Goal: Information Seeking & Learning: Check status

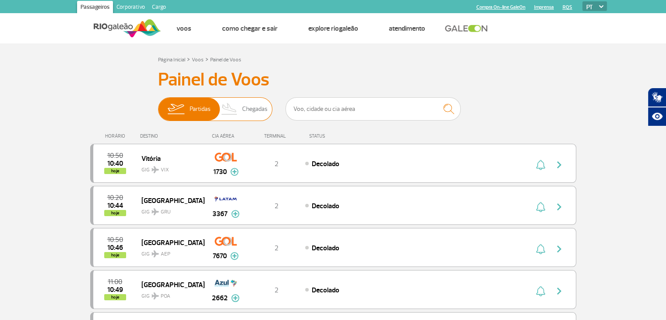
click at [241, 116] on img at bounding box center [230, 109] width 26 height 23
click at [158, 105] on input "Partidas Chegadas" at bounding box center [158, 105] width 0 height 0
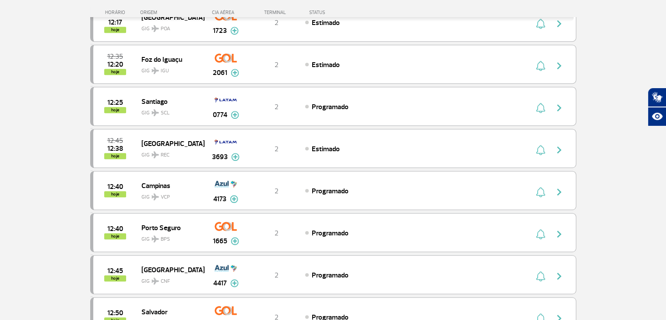
scroll to position [745, 0]
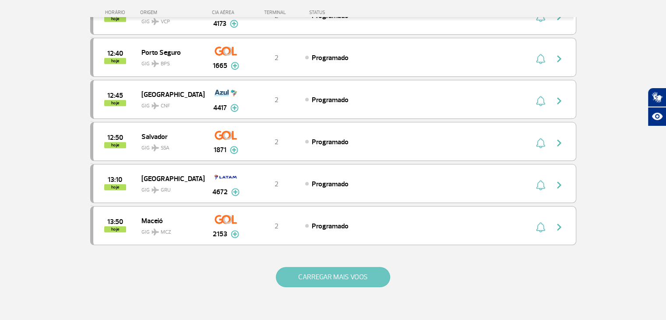
click at [347, 267] on button "CARREGAR MAIS VOOS" at bounding box center [333, 277] width 114 height 20
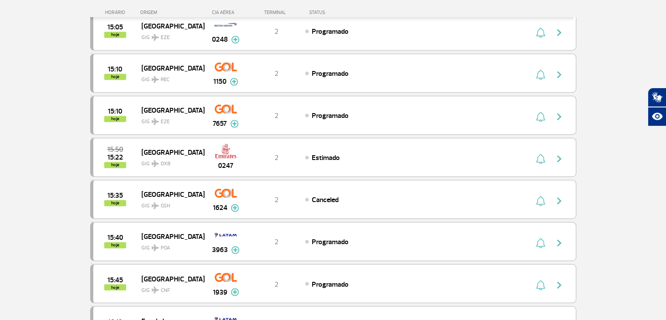
scroll to position [1577, 0]
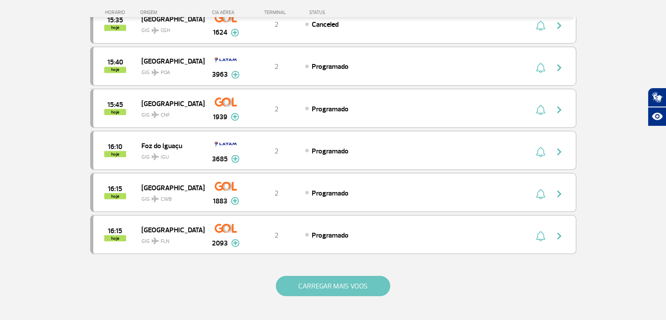
click at [346, 276] on button "CARREGAR MAIS VOOS" at bounding box center [333, 286] width 114 height 20
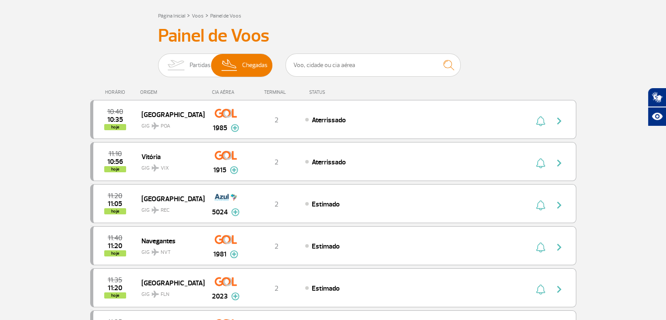
scroll to position [0, 0]
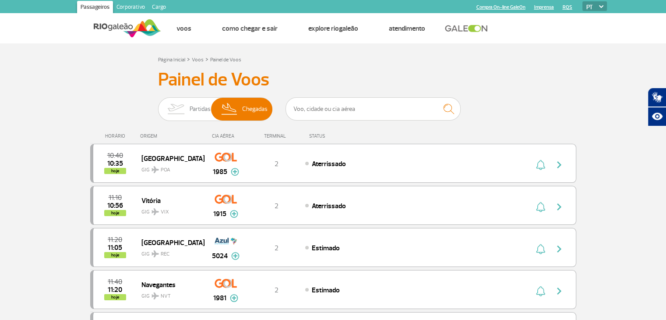
click at [273, 137] on div "TERMINAL" at bounding box center [276, 136] width 57 height 6
click at [367, 104] on input "text" at bounding box center [373, 108] width 175 height 23
click at [276, 159] on span "2" at bounding box center [277, 163] width 4 height 9
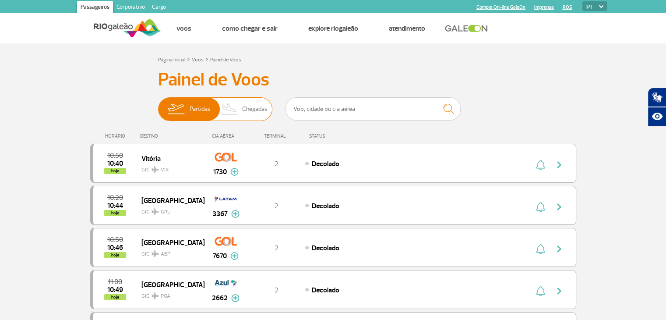
click at [247, 110] on span "Chegadas" at bounding box center [254, 109] width 25 height 23
click at [158, 105] on input "Partidas Chegadas" at bounding box center [158, 105] width 0 height 0
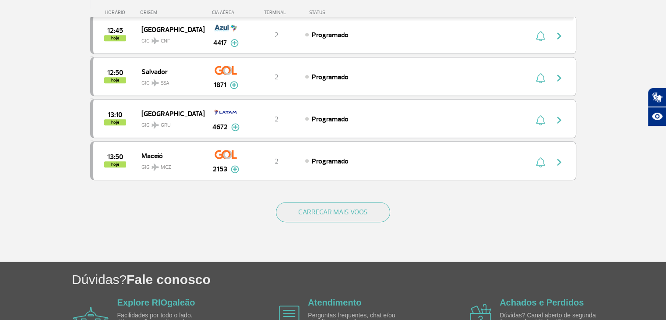
scroll to position [860, 0]
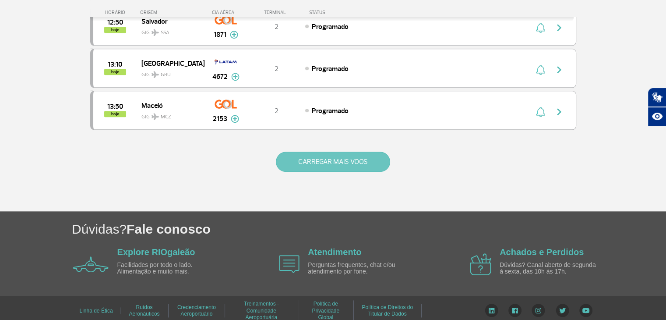
click at [316, 163] on button "CARREGAR MAIS VOOS" at bounding box center [333, 162] width 114 height 20
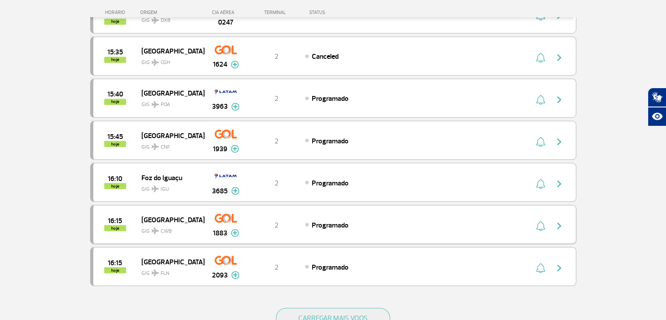
scroll to position [1561, 0]
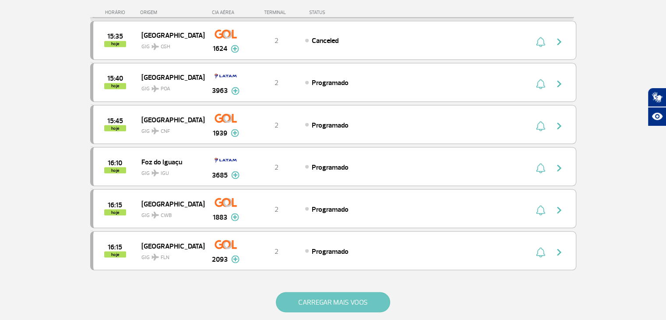
click at [332, 292] on button "CARREGAR MAIS VOOS" at bounding box center [333, 302] width 114 height 20
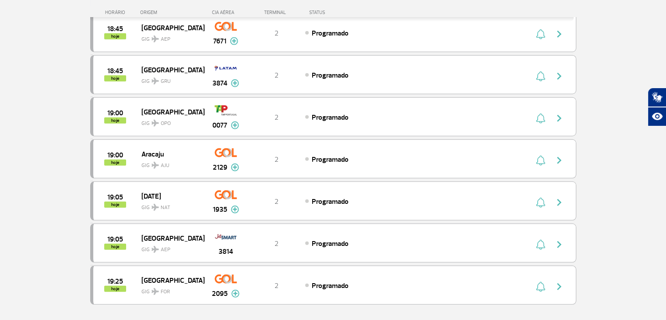
scroll to position [2393, 0]
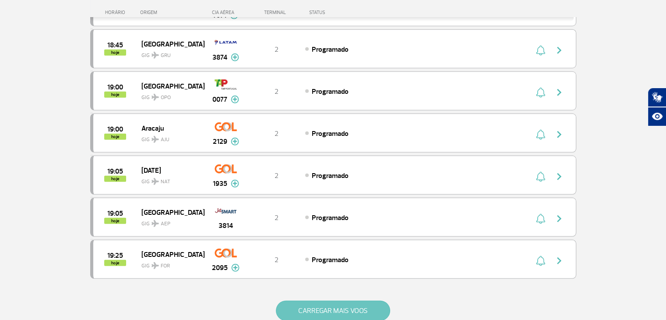
click at [356, 300] on button "CARREGAR MAIS VOOS" at bounding box center [333, 310] width 114 height 20
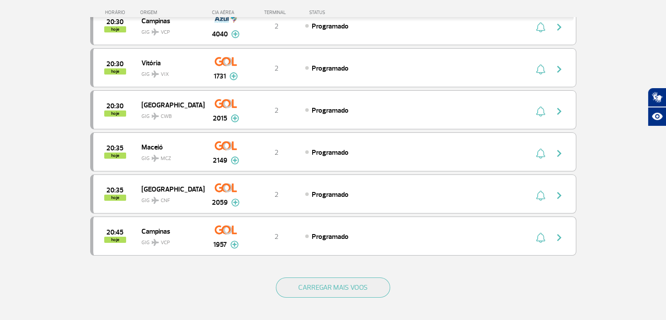
scroll to position [3269, 0]
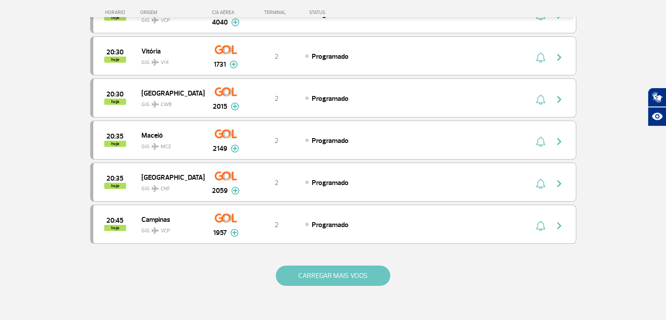
click at [336, 265] on button "CARREGAR MAIS VOOS" at bounding box center [333, 275] width 114 height 20
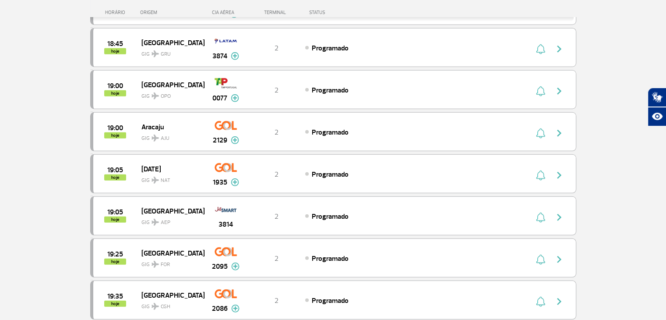
scroll to position [2393, 0]
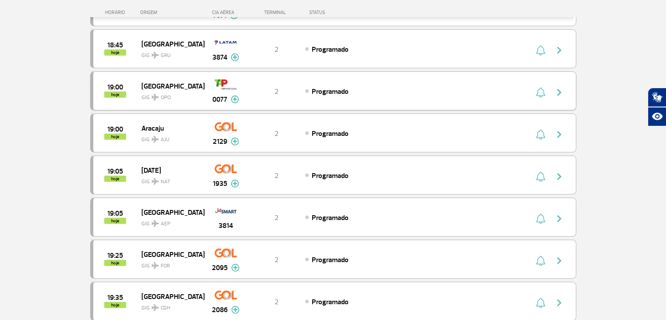
click at [237, 95] on img at bounding box center [235, 99] width 8 height 8
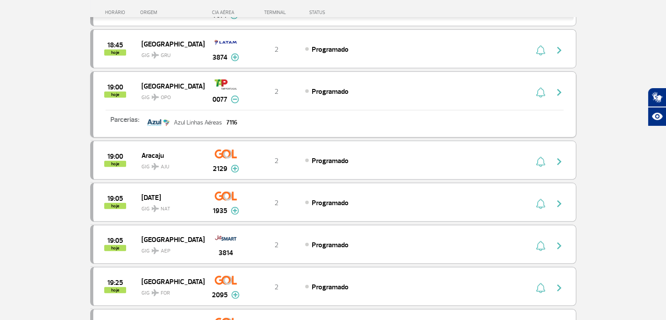
click at [559, 87] on img "button" at bounding box center [559, 92] width 11 height 11
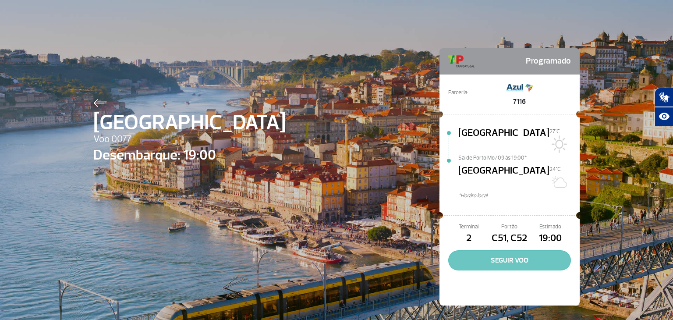
click at [507, 250] on button "SEGUIR VOO" at bounding box center [509, 260] width 123 height 20
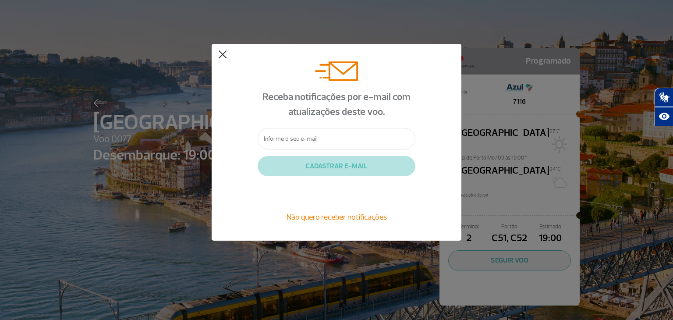
click at [224, 50] on button at bounding box center [222, 54] width 9 height 9
